Goal: Task Accomplishment & Management: Use online tool/utility

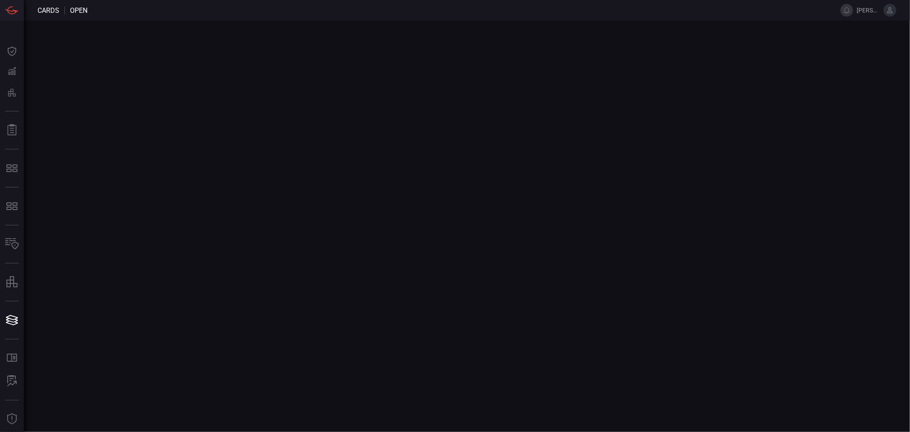
click at [259, 177] on main at bounding box center [455, 225] width 910 height 411
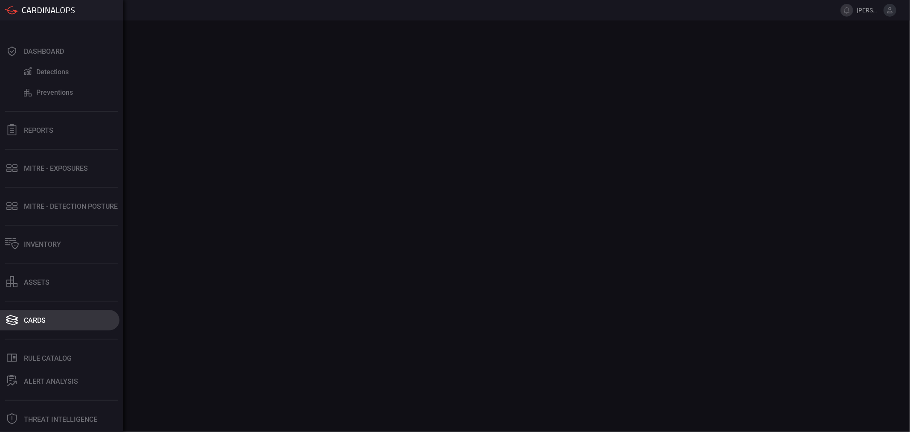
click at [20, 315] on button "Cards" at bounding box center [59, 320] width 119 height 20
click at [32, 317] on div "Cards" at bounding box center [35, 320] width 22 height 8
click at [38, 133] on div "Reports" at bounding box center [38, 130] width 29 height 8
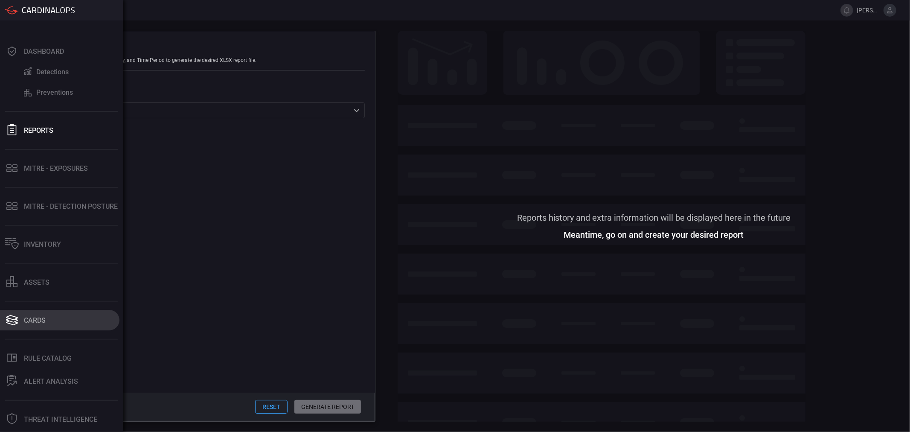
click at [43, 322] on div "Cards" at bounding box center [35, 320] width 22 height 8
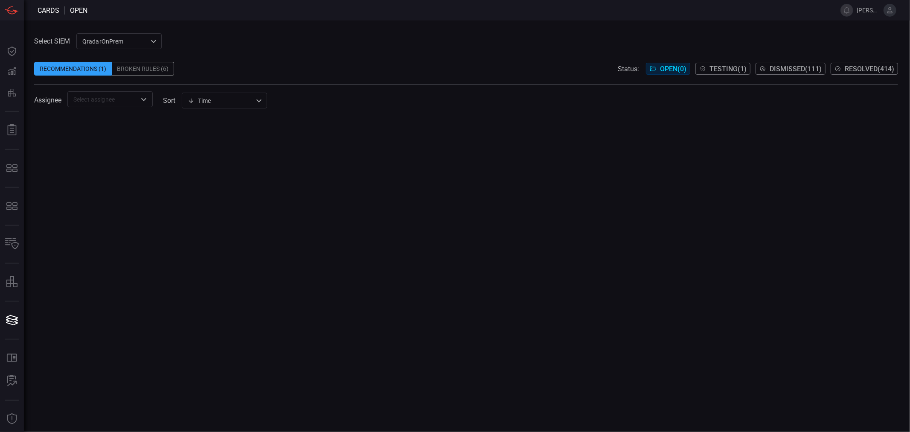
click at [210, 103] on div "Time visibleUpdateTime ​" at bounding box center [224, 101] width 85 height 16
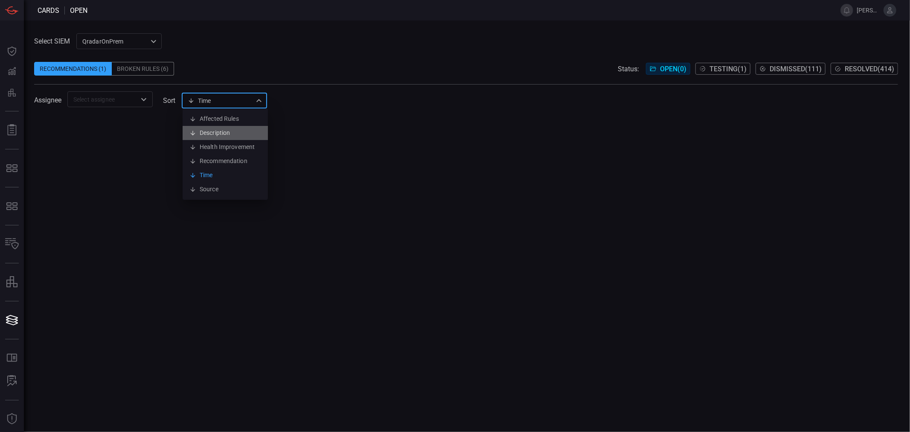
click at [219, 128] on li "Description" at bounding box center [225, 133] width 85 height 14
type input "description"
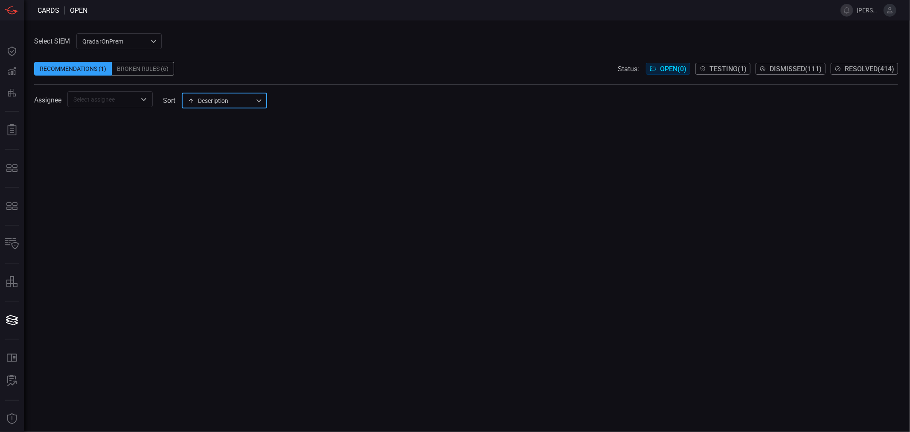
click at [127, 96] on input "text" at bounding box center [103, 99] width 66 height 11
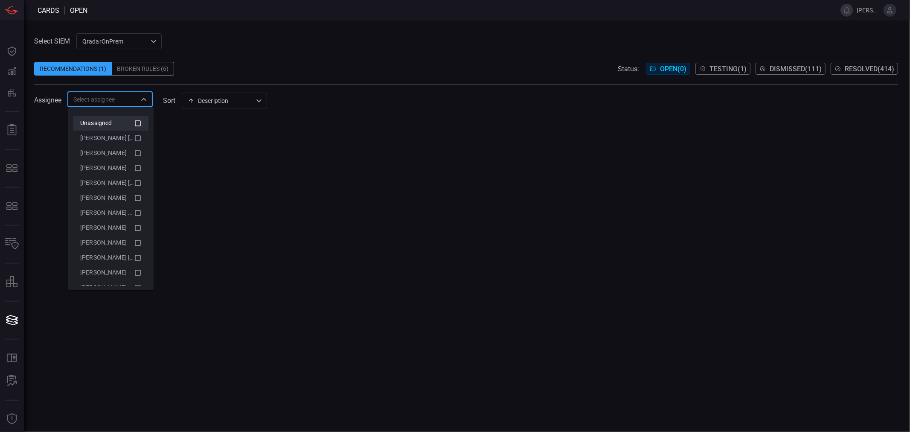
click at [103, 122] on span "Unassigned" at bounding box center [96, 122] width 32 height 7
click at [466, 150] on div at bounding box center [466, 274] width 864 height 315
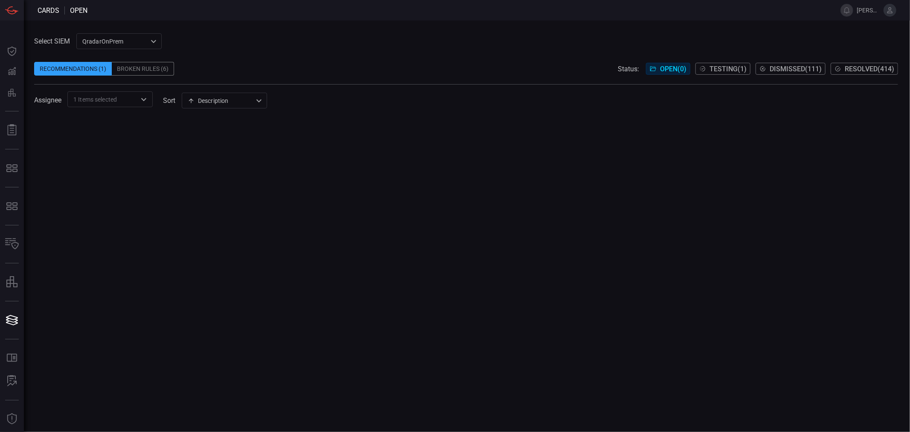
click at [147, 96] on icon "Open" at bounding box center [144, 99] width 10 height 10
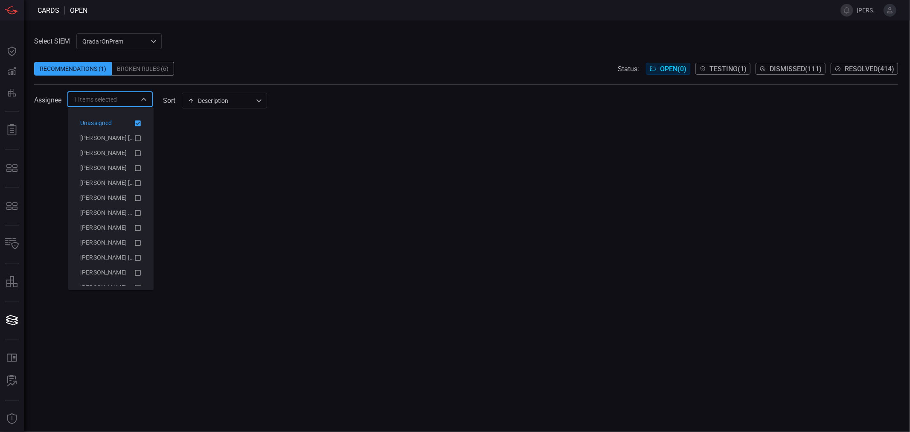
click at [113, 119] on div "Unassigned" at bounding box center [107, 123] width 54 height 9
click at [411, 127] on div at bounding box center [466, 274] width 864 height 315
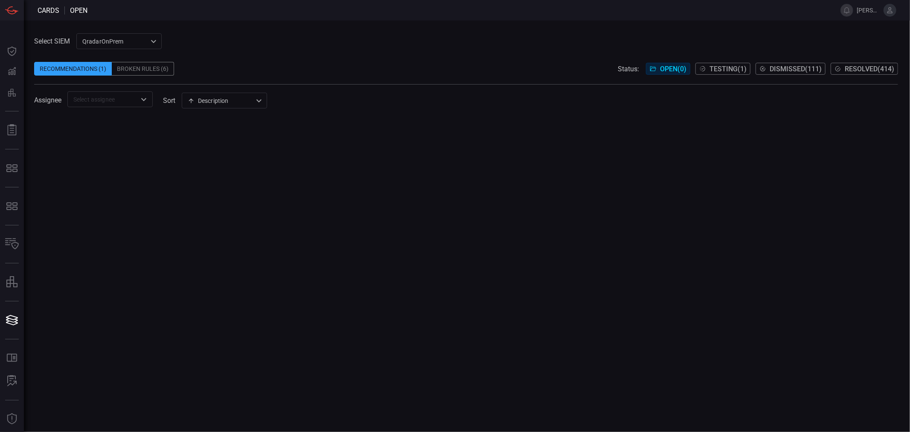
click at [138, 41] on div "QradarOnPrem 5aadb41e-e732-4a7a-884f-5c29e918b1b8 ​" at bounding box center [118, 41] width 85 height 16
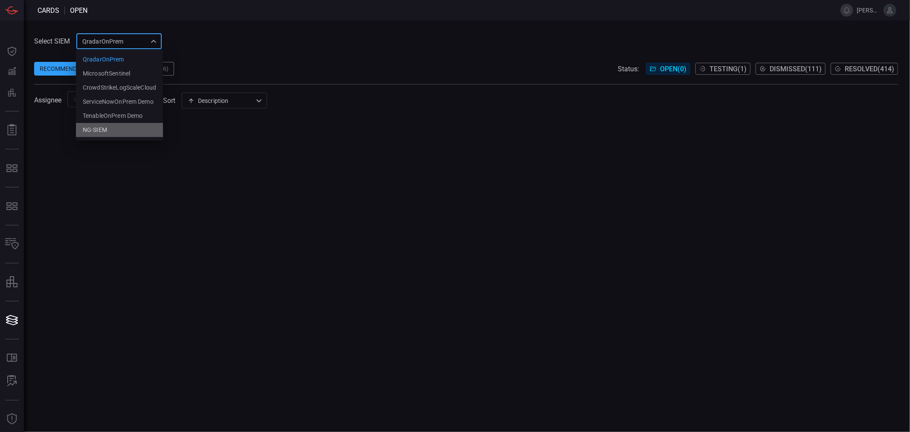
click at [109, 129] on li "NG-SIEM" at bounding box center [119, 130] width 87 height 14
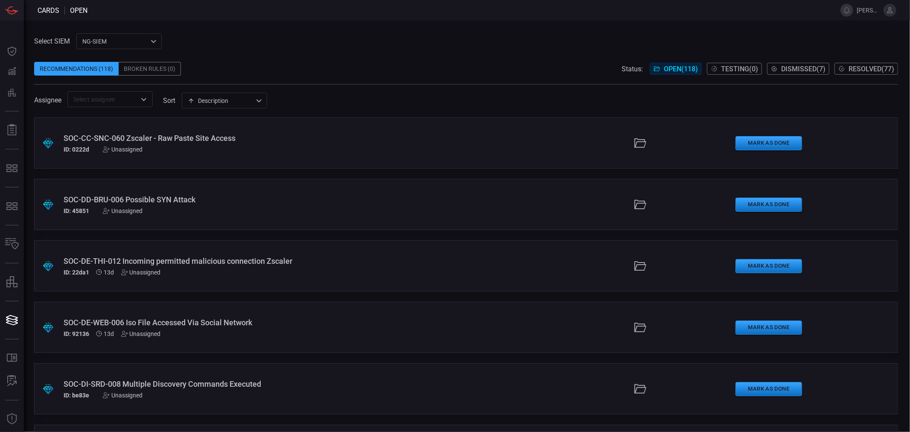
scroll to position [5212, 0]
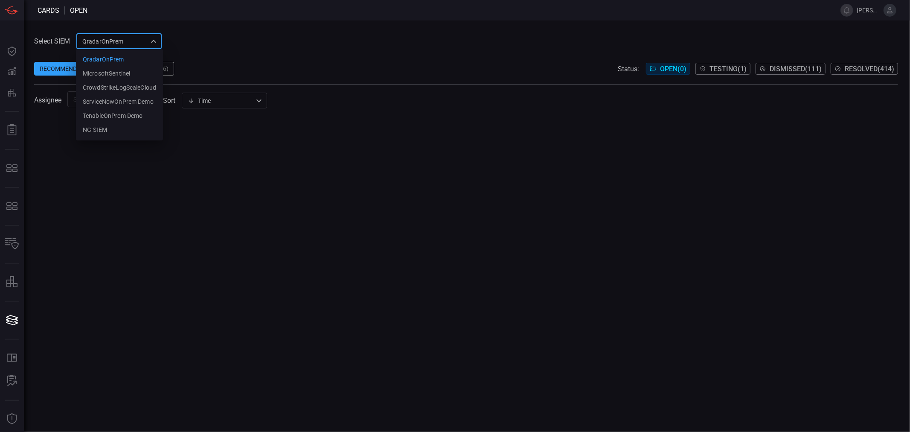
click at [144, 34] on div "QradarOnPrem 5aadb41e-e732-4a7a-884f-5c29e918b1b8 QradarOnPrem MicrosoftSentine…" at bounding box center [118, 41] width 85 height 16
click at [114, 127] on li "NG-SIEM" at bounding box center [119, 130] width 87 height 14
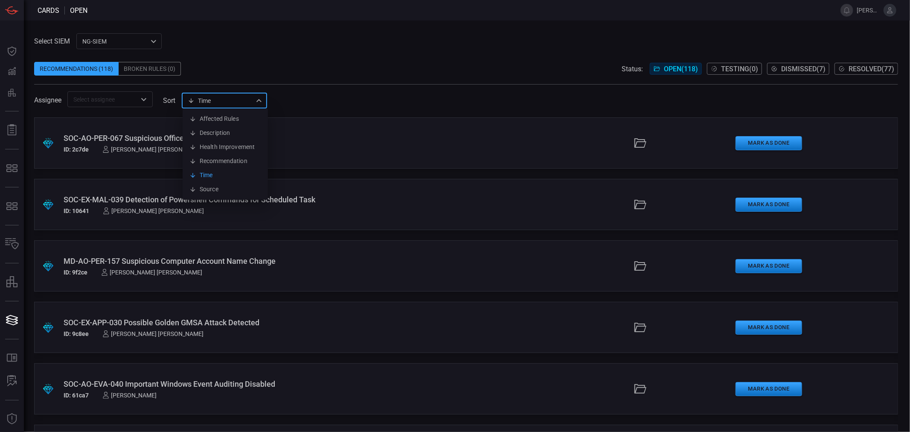
click at [216, 99] on div "Time visibleUpdateTime Affected Rules Description Health Improvement Recommenda…" at bounding box center [224, 101] width 85 height 16
click at [220, 128] on li "Description" at bounding box center [225, 133] width 85 height 14
type input "description"
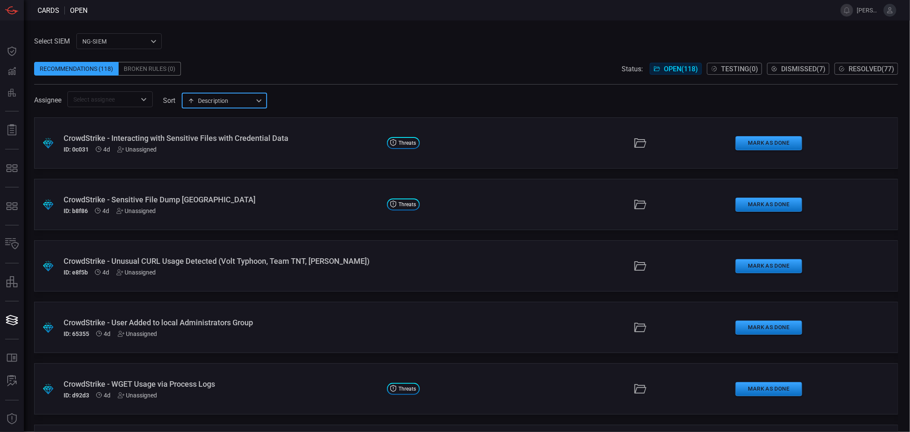
click at [349, 71] on div "Recommendations (118) Broken Rules (0) Status: Open ( 118 ) Testing ( 0 ) Dismi…" at bounding box center [466, 69] width 864 height 14
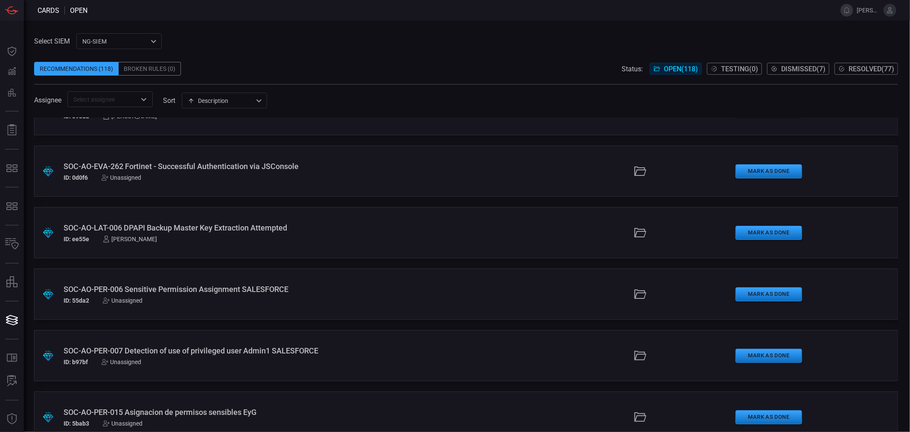
scroll to position [3734, 0]
